Goal: Task Accomplishment & Management: Manage account settings

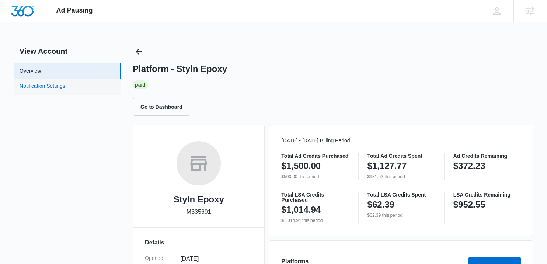
click at [55, 87] on link "Notification Settings" at bounding box center [43, 87] width 46 height 10
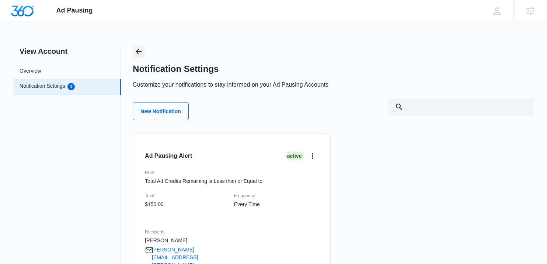
click at [136, 55] on icon "Back" at bounding box center [138, 51] width 9 height 9
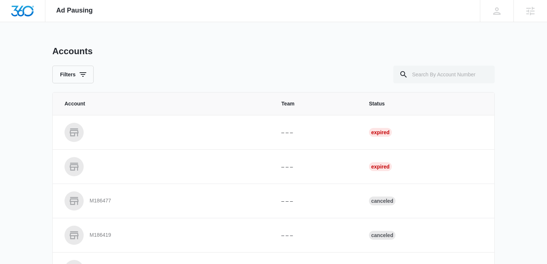
click at [414, 168] on td "Expired" at bounding box center [427, 166] width 134 height 34
click at [452, 77] on input "text" at bounding box center [443, 75] width 101 height 18
type input "M335691"
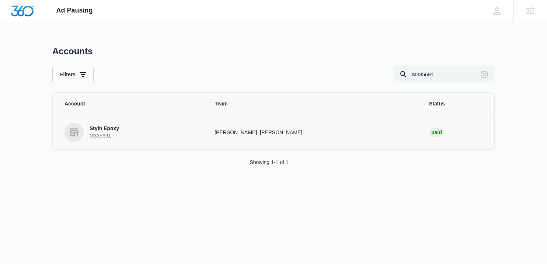
click at [109, 131] on p "Styln Epoxy" at bounding box center [104, 128] width 29 height 7
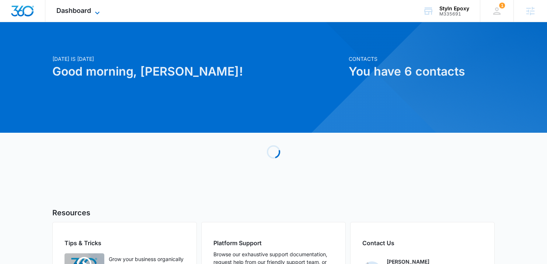
click at [83, 12] on span "Dashboard" at bounding box center [73, 11] width 35 height 8
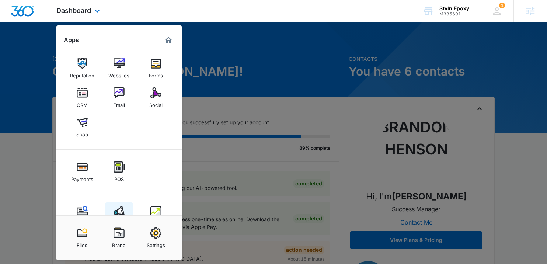
click at [121, 204] on link "Ads" at bounding box center [119, 216] width 28 height 28
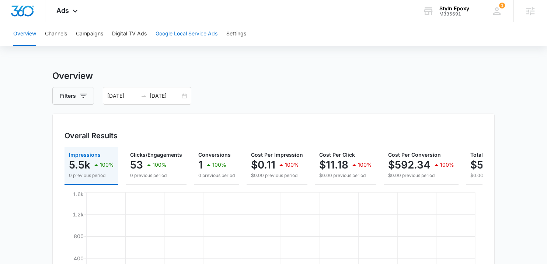
click at [195, 38] on button "Google Local Service Ads" at bounding box center [187, 34] width 62 height 24
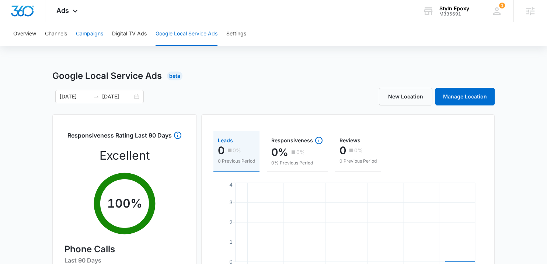
click at [84, 32] on button "Campaigns" at bounding box center [89, 34] width 27 height 24
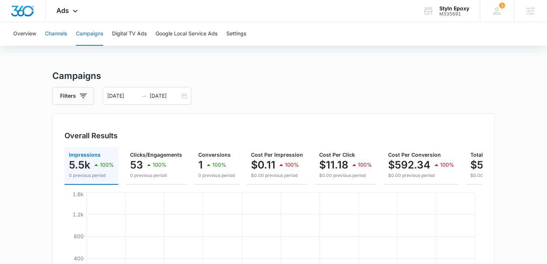
click at [56, 32] on button "Channels" at bounding box center [56, 34] width 22 height 24
click at [65, 12] on span "Ads" at bounding box center [62, 11] width 13 height 8
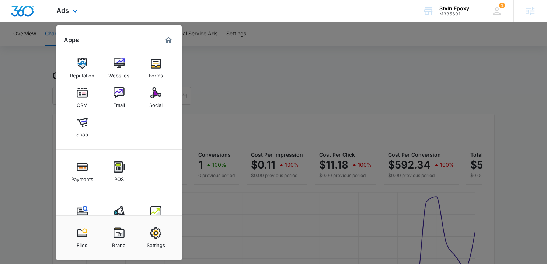
click at [161, 217] on div "Files Brand Settings" at bounding box center [118, 237] width 125 height 45
click at [160, 212] on img at bounding box center [155, 211] width 11 height 11
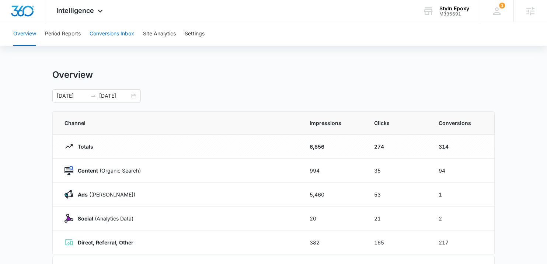
click at [124, 34] on button "Conversions Inbox" at bounding box center [112, 34] width 45 height 24
